Goal: Find specific page/section: Find specific page/section

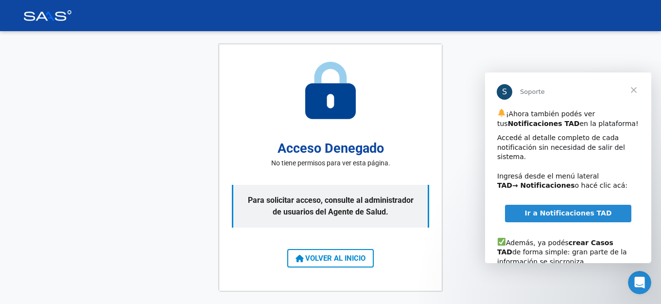
click at [635, 87] on span "Cerrar" at bounding box center [633, 89] width 35 height 35
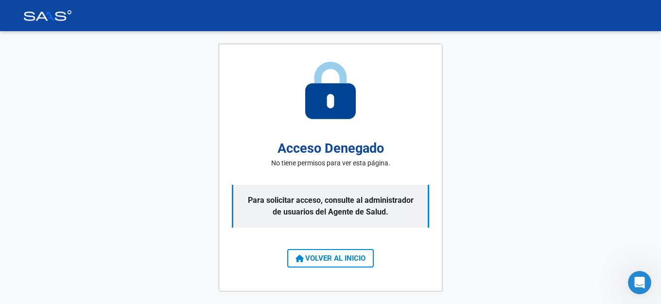
click at [349, 263] on button "VOLVER AL INICIO" at bounding box center [330, 258] width 87 height 18
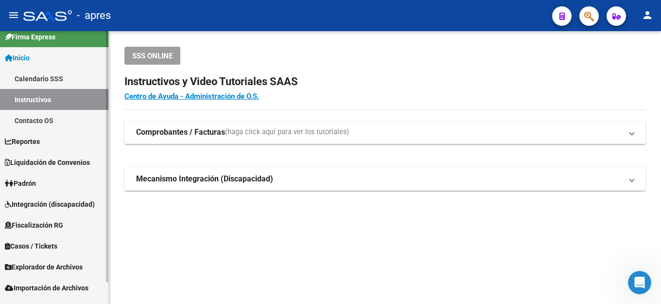
scroll to position [24, 0]
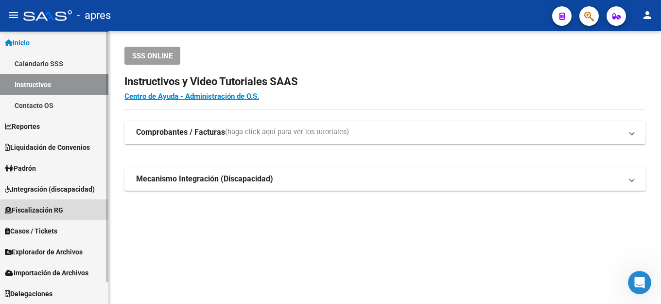
click at [45, 216] on link "Fiscalización RG" at bounding box center [54, 209] width 108 height 21
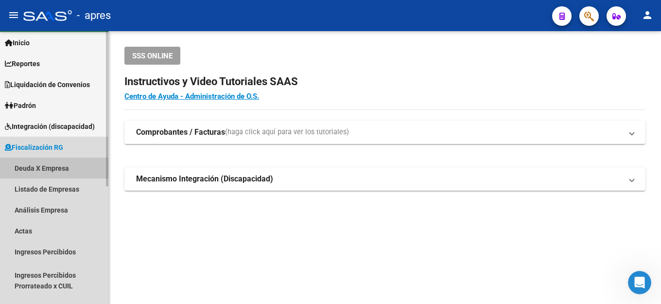
click at [51, 170] on link "Deuda X Empresa" at bounding box center [54, 167] width 108 height 21
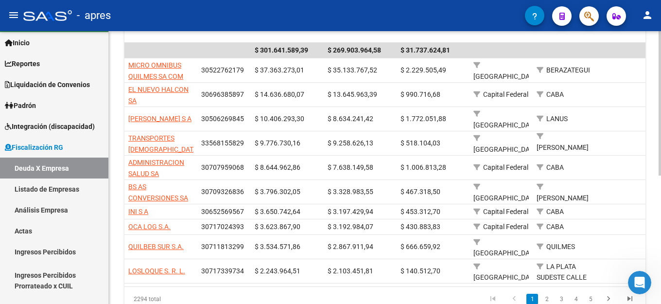
scroll to position [242, 0]
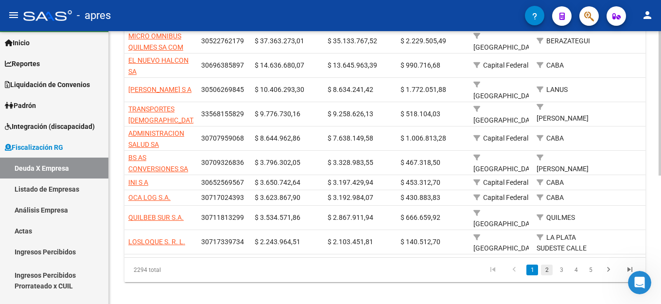
click at [546, 264] on link "2" at bounding box center [547, 269] width 12 height 11
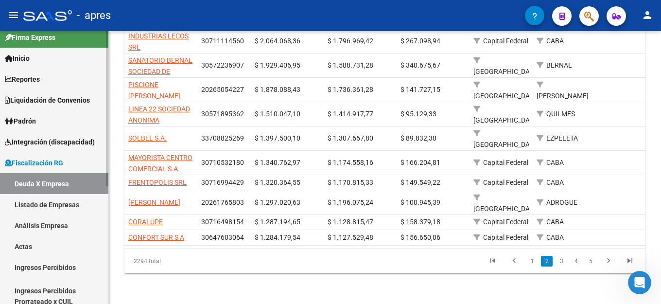
scroll to position [0, 0]
